Goal: Task Accomplishment & Management: Use online tool/utility

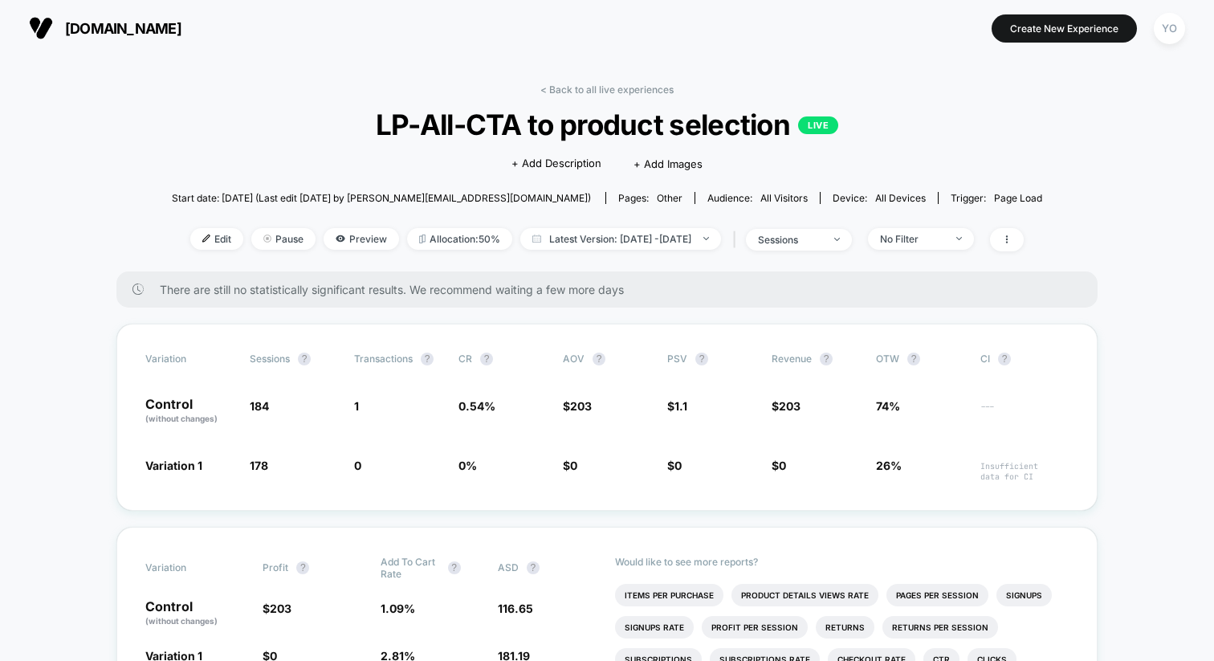
scroll to position [18, 0]
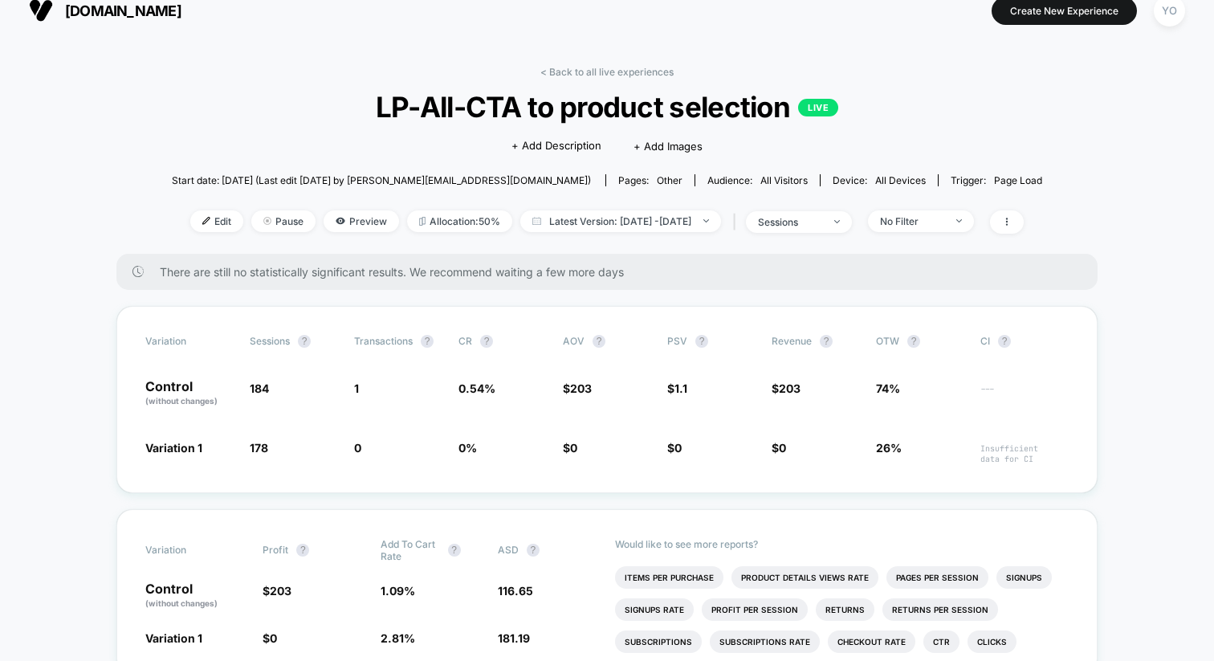
click at [149, 17] on span "[DOMAIN_NAME]" at bounding box center [123, 10] width 116 height 17
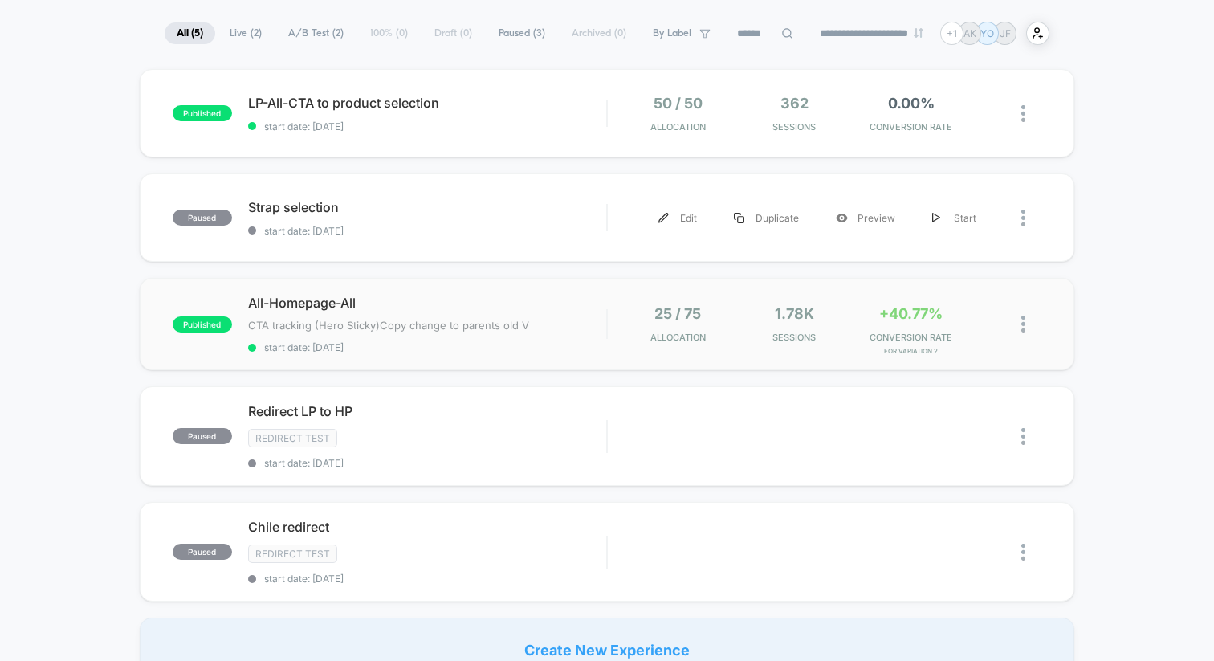
scroll to position [104, 0]
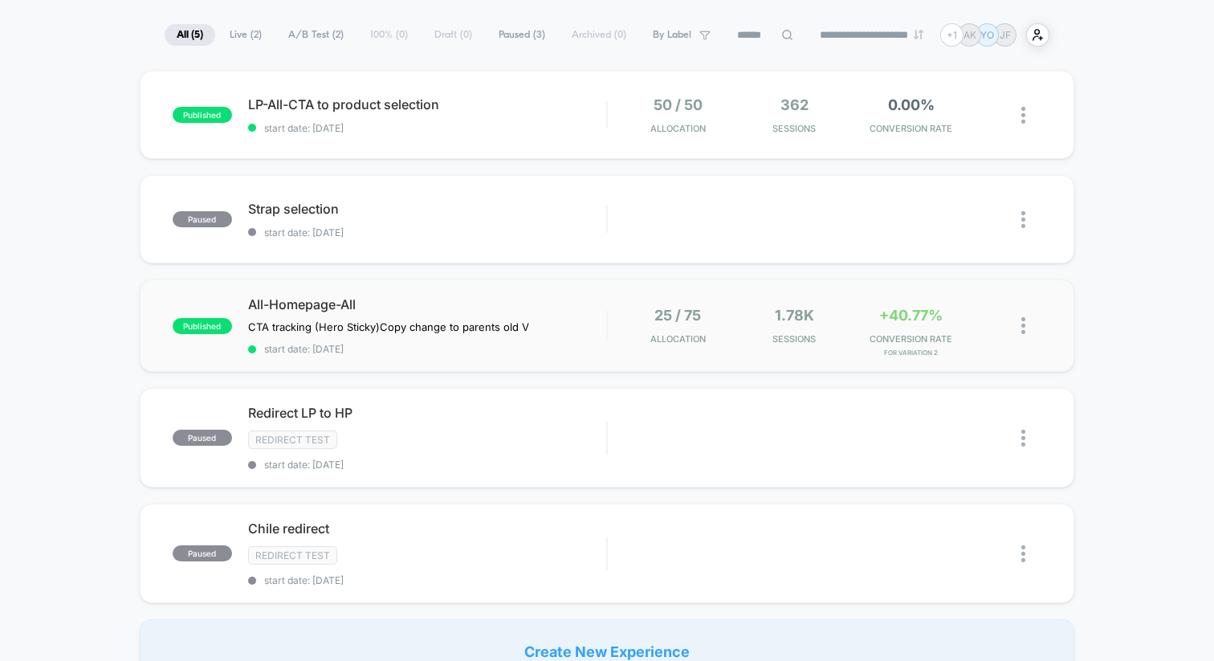
click at [390, 294] on div "published All-Homepage-All CTA tracking (Hero Sticky) Copy change to parents ol…" at bounding box center [607, 325] width 934 height 92
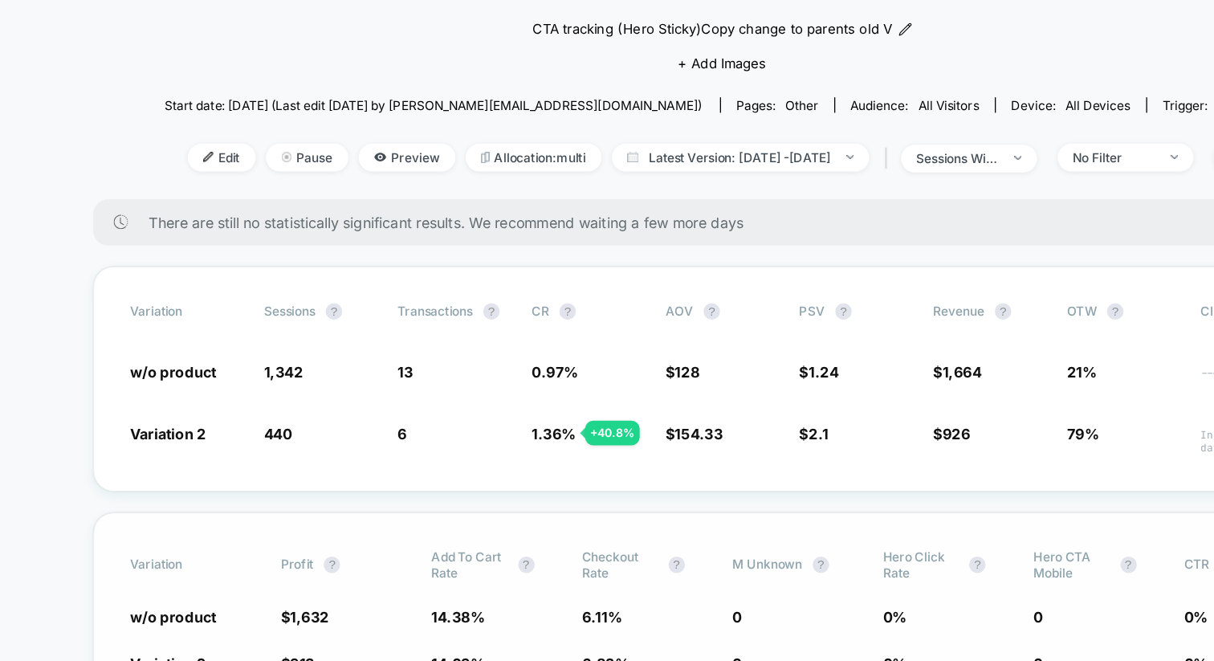
scroll to position [59, 0]
click at [342, 209] on span "Preview" at bounding box center [360, 204] width 75 height 22
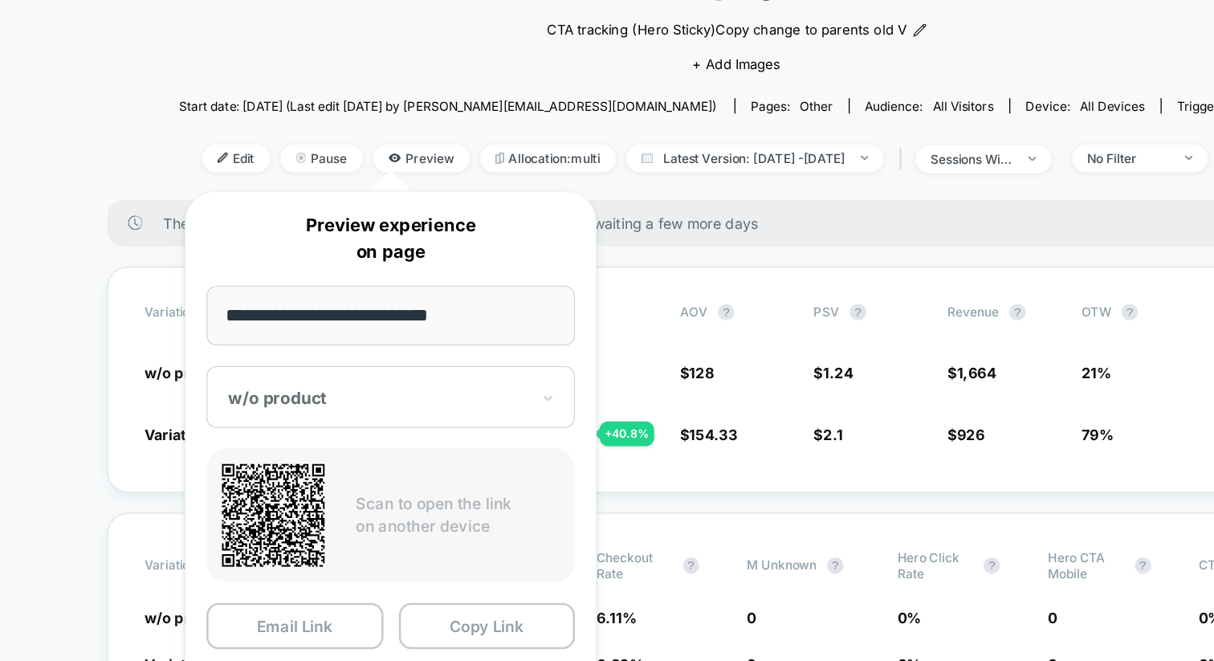
click at [295, 338] on input "**********" at bounding box center [336, 326] width 287 height 47
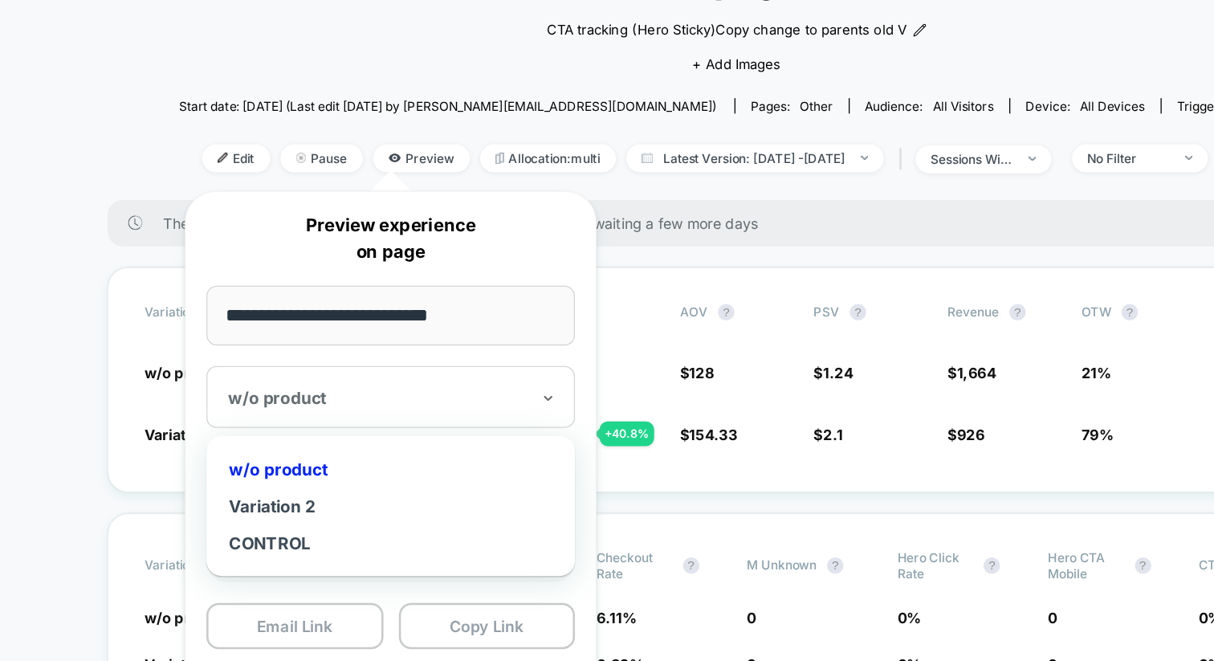
click at [284, 397] on div at bounding box center [327, 391] width 234 height 16
click at [272, 478] on div "Variation 2" at bounding box center [336, 475] width 271 height 29
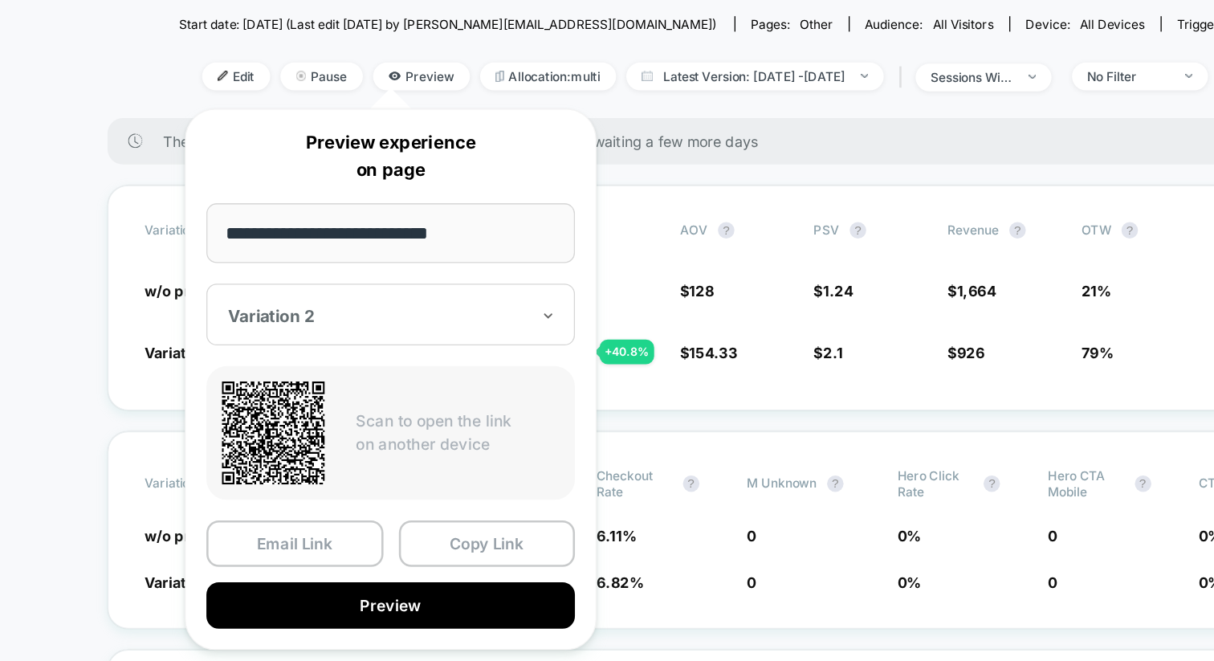
scroll to position [0, 0]
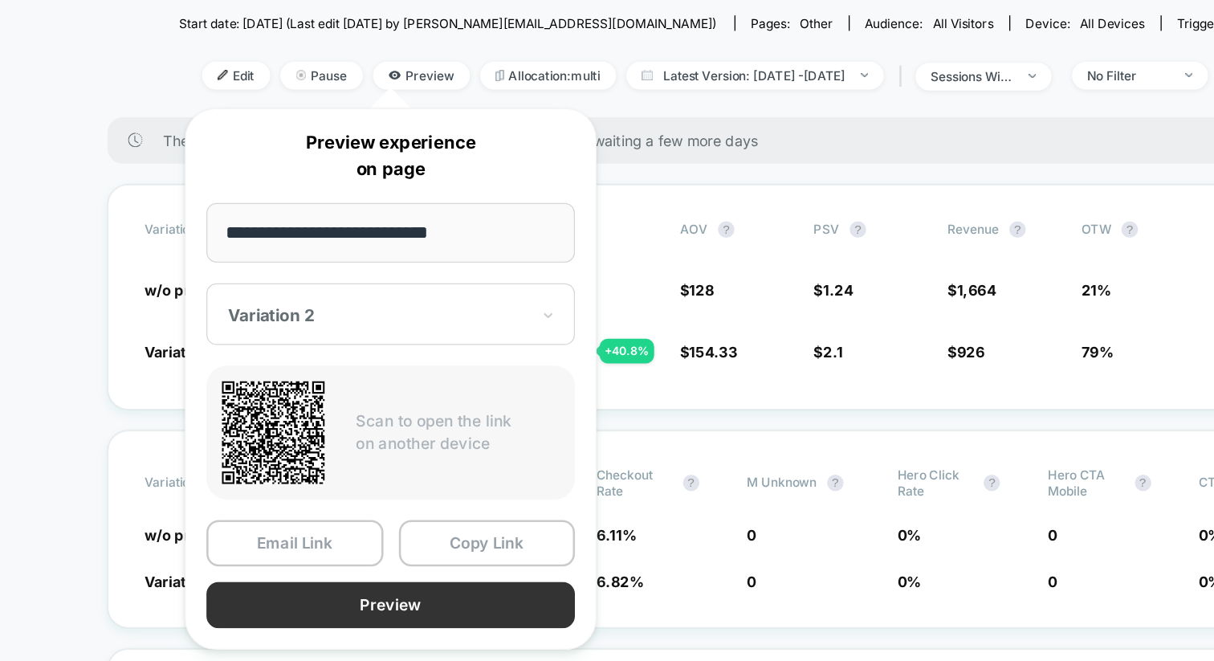
click at [356, 612] on button "Preview" at bounding box center [336, 617] width 287 height 36
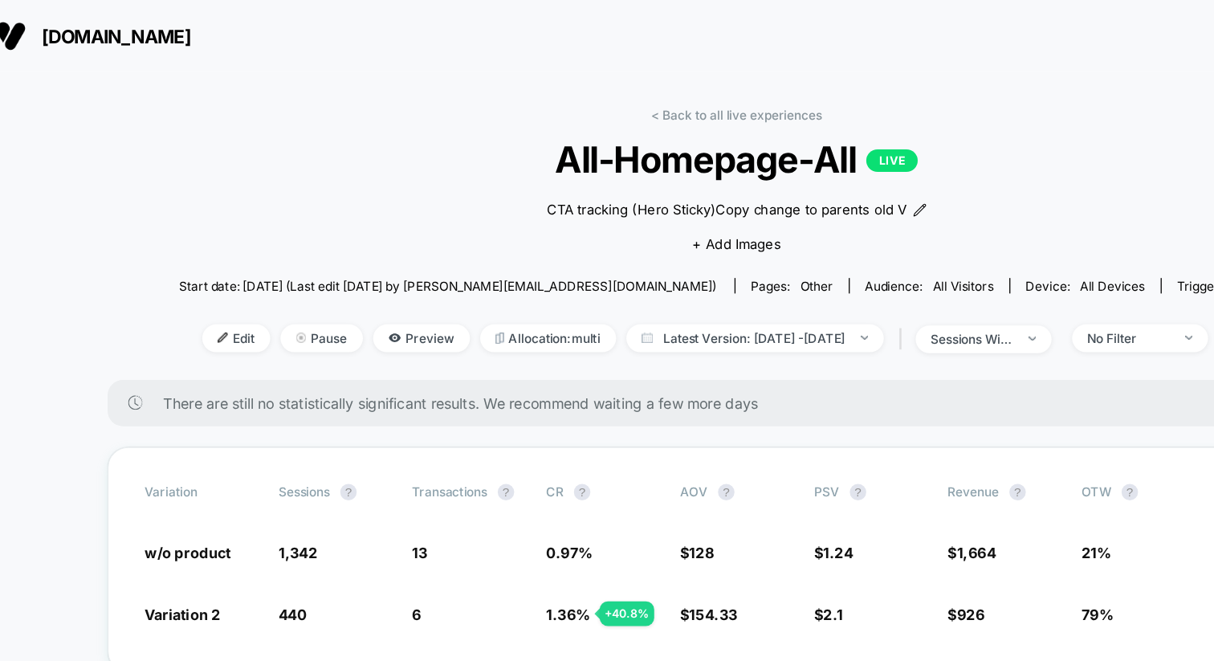
click at [128, 31] on span "[DOMAIN_NAME]" at bounding box center [123, 28] width 116 height 17
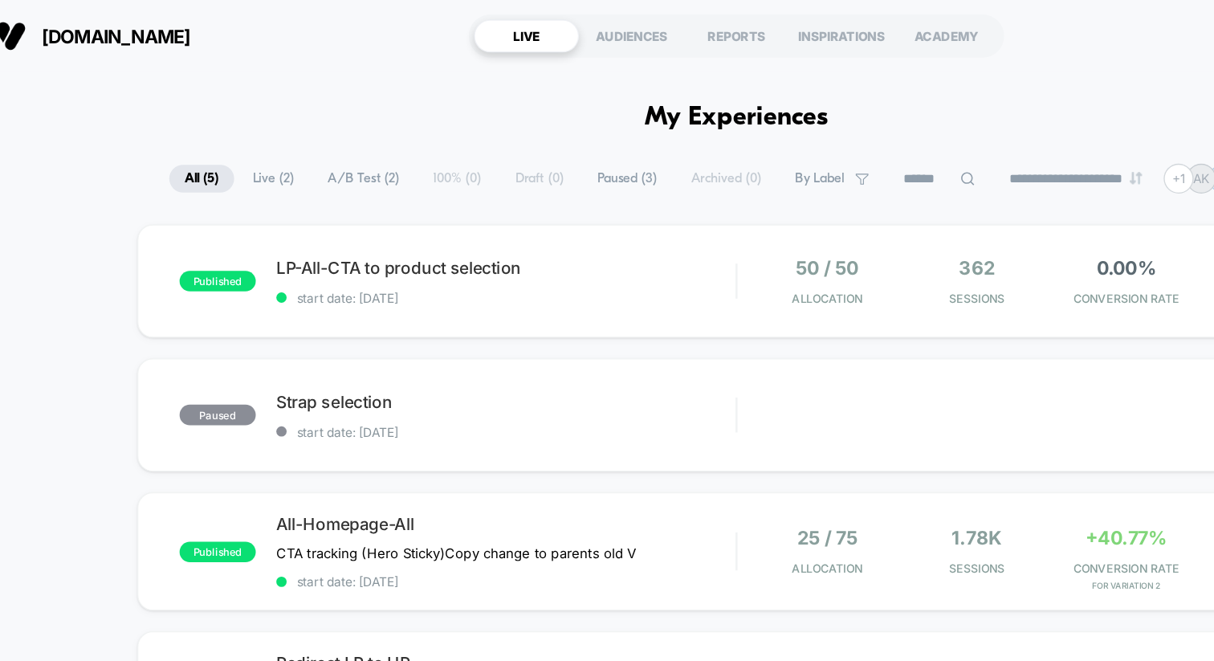
scroll to position [22, 0]
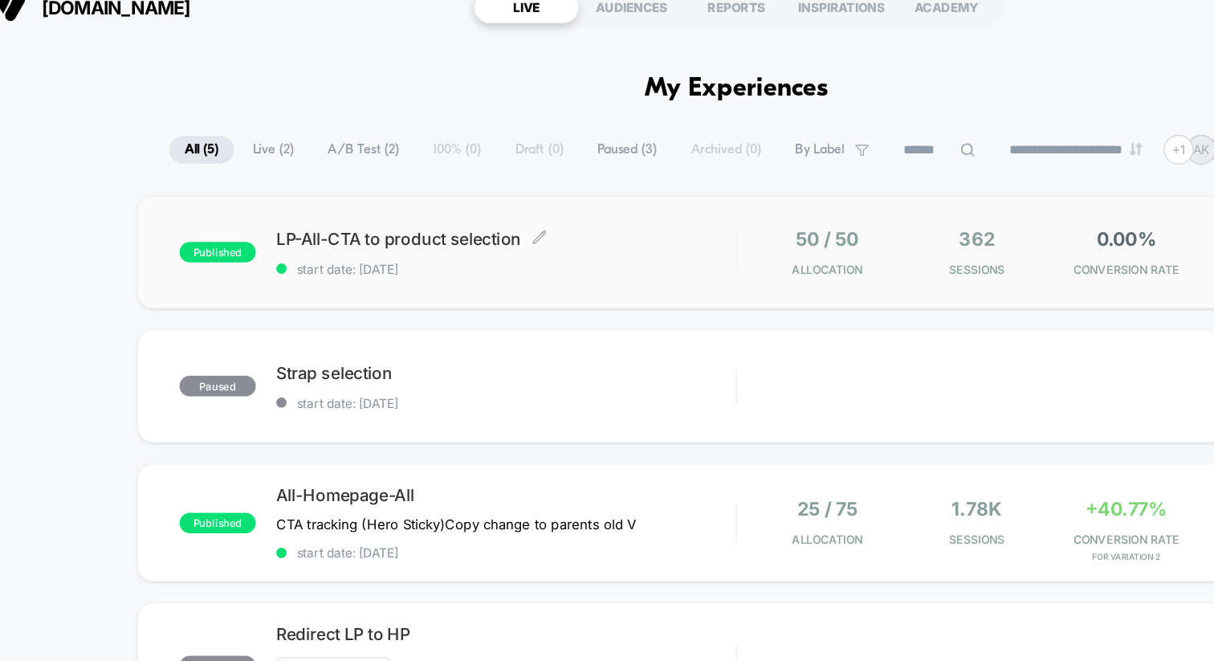
click at [315, 181] on span "LP-All-CTA to product selection Click to edit experience details" at bounding box center [427, 186] width 358 height 16
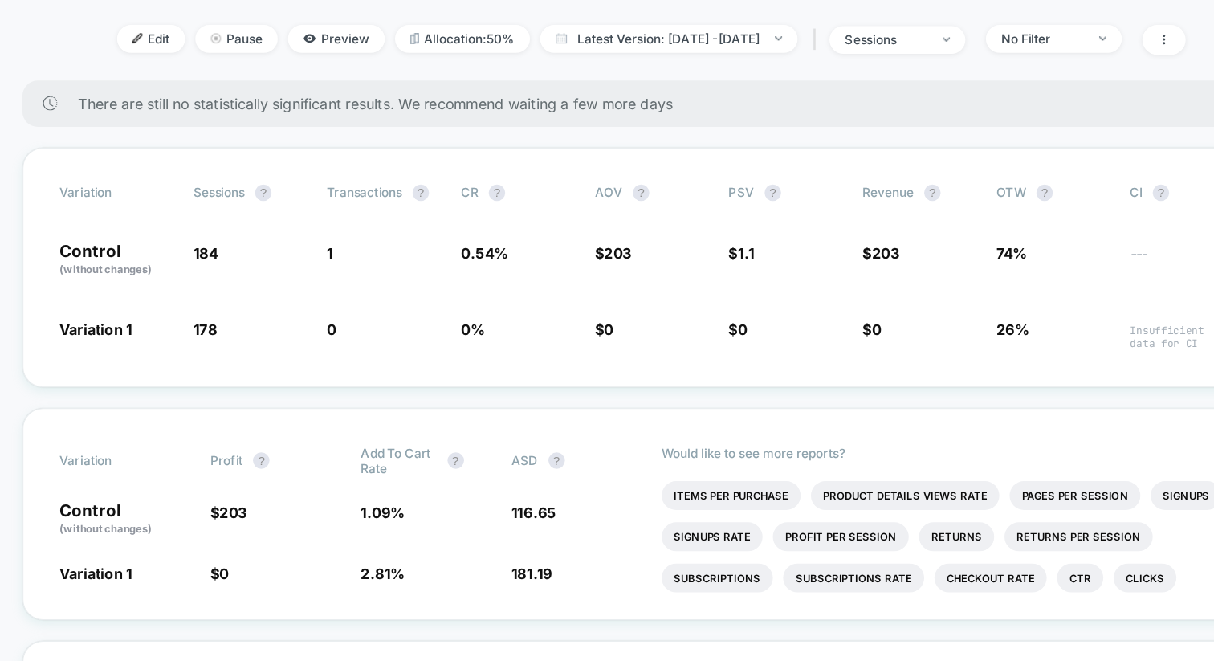
scroll to position [219, 0]
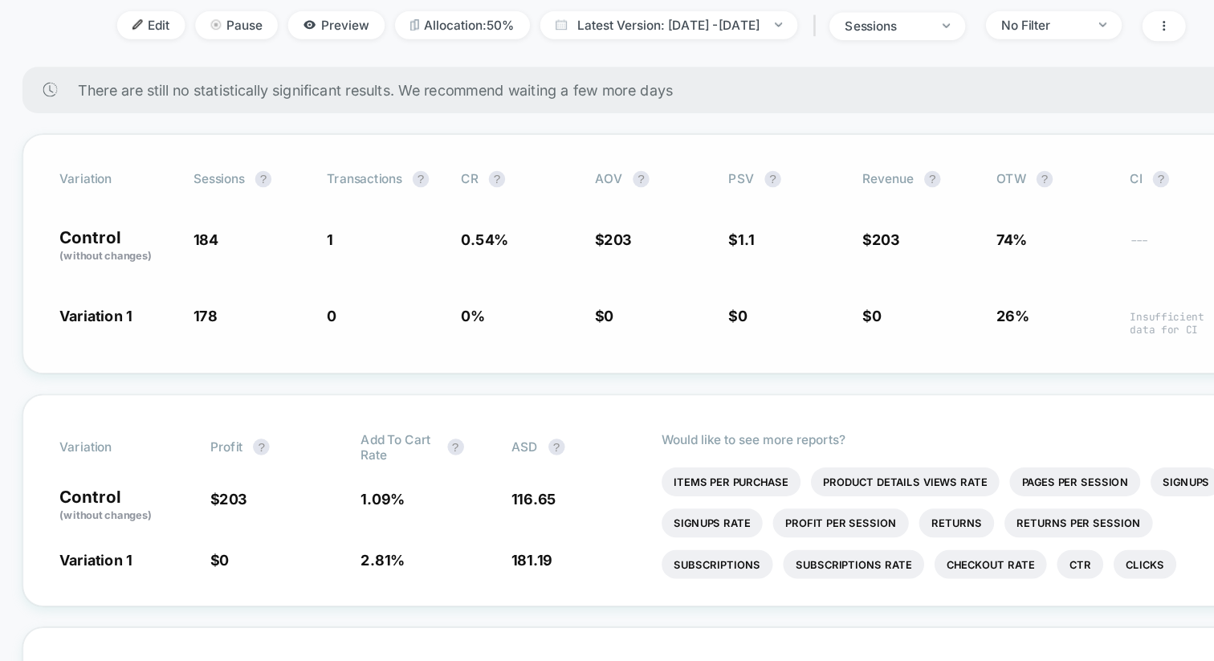
click at [197, 246] on span "Variation 1" at bounding box center [173, 246] width 57 height 14
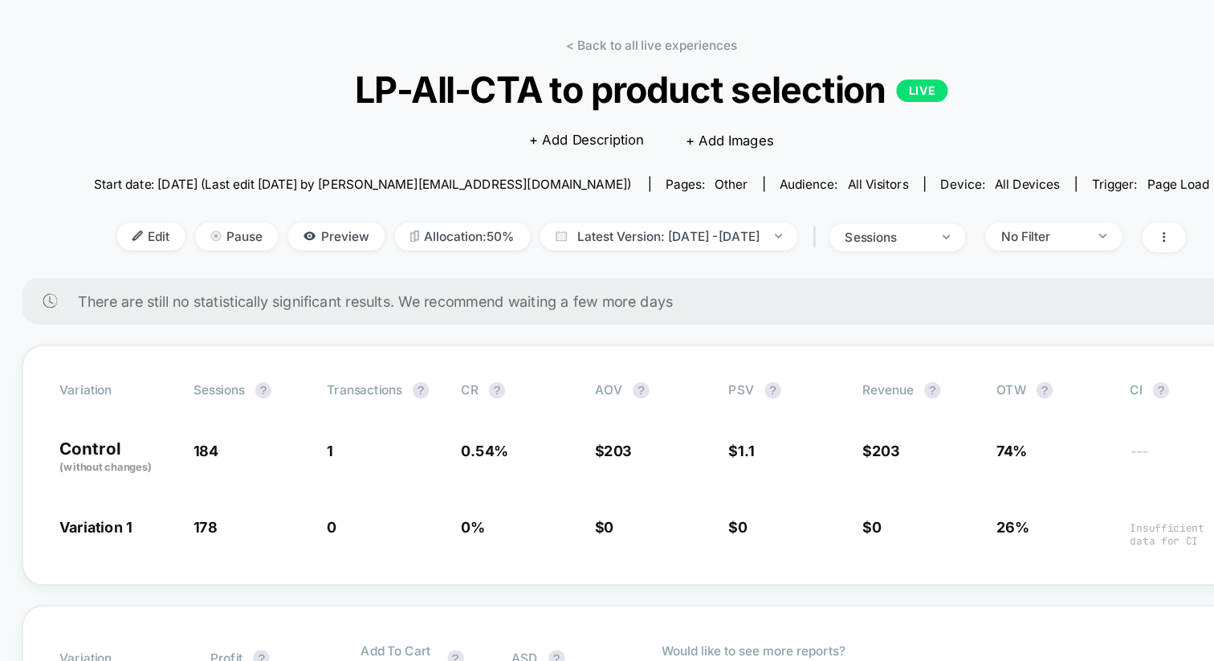
scroll to position [0, 0]
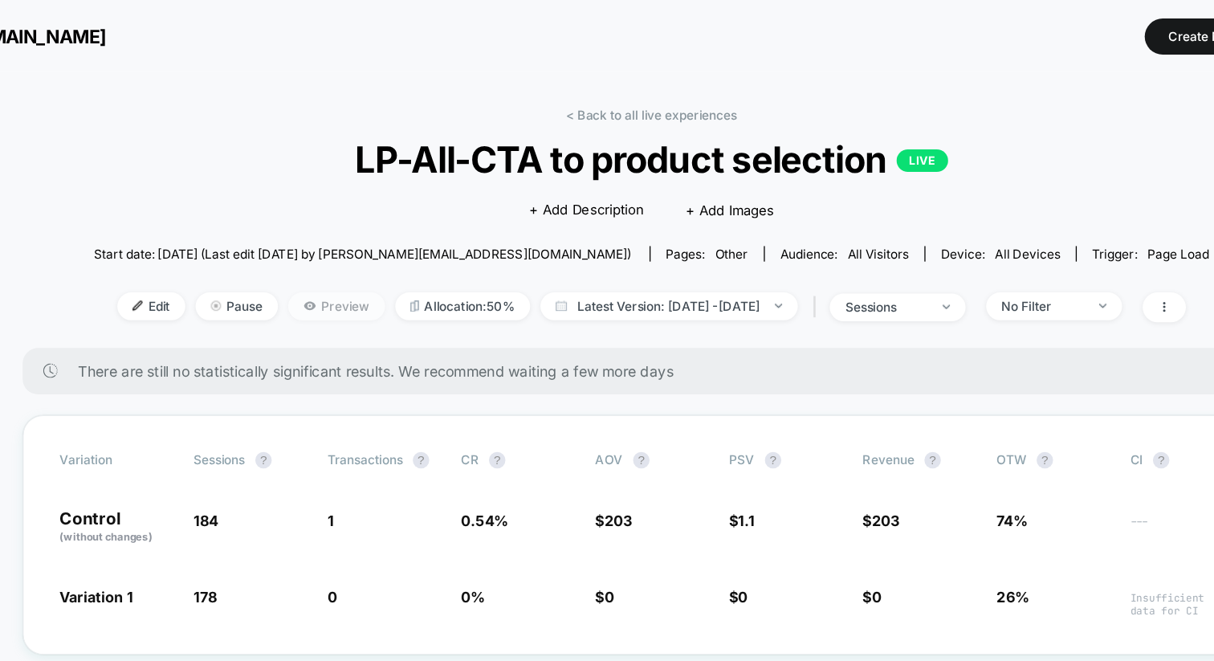
click at [326, 237] on span "Preview" at bounding box center [360, 239] width 75 height 22
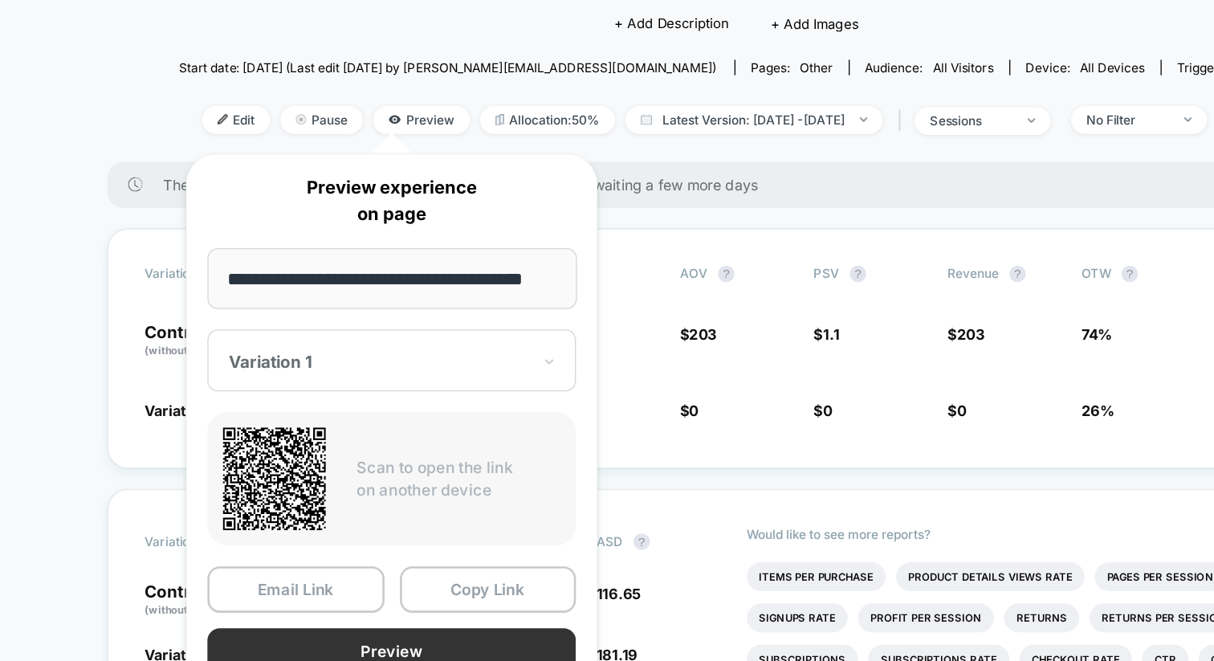
click at [357, 645] on button "Preview" at bounding box center [337, 653] width 287 height 36
